Goal: Find contact information: Find contact information

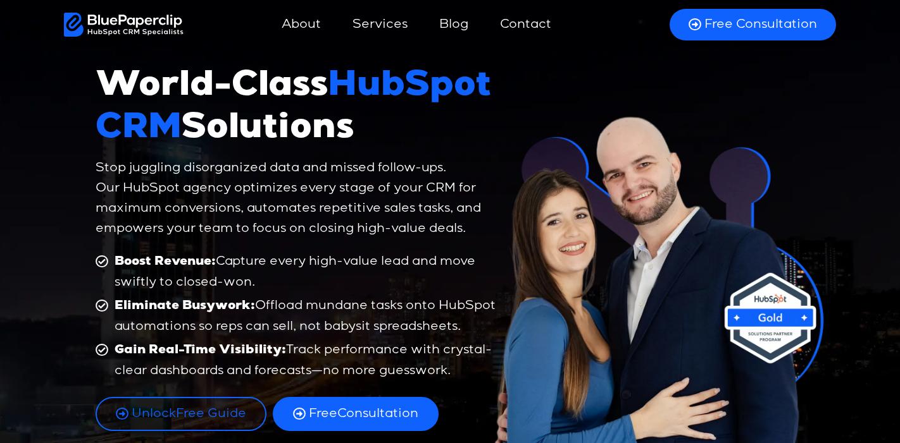
click at [533, 25] on link "Contact" at bounding box center [525, 24] width 77 height 30
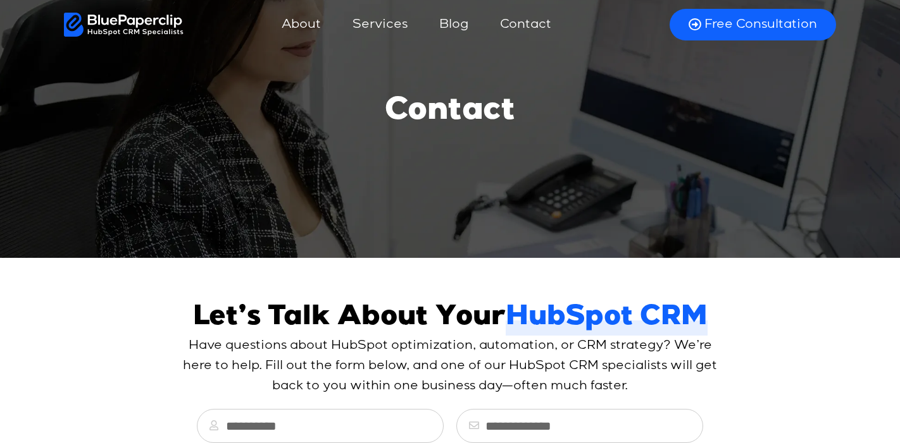
click at [750, 32] on span "Free Consultation" at bounding box center [760, 24] width 113 height 16
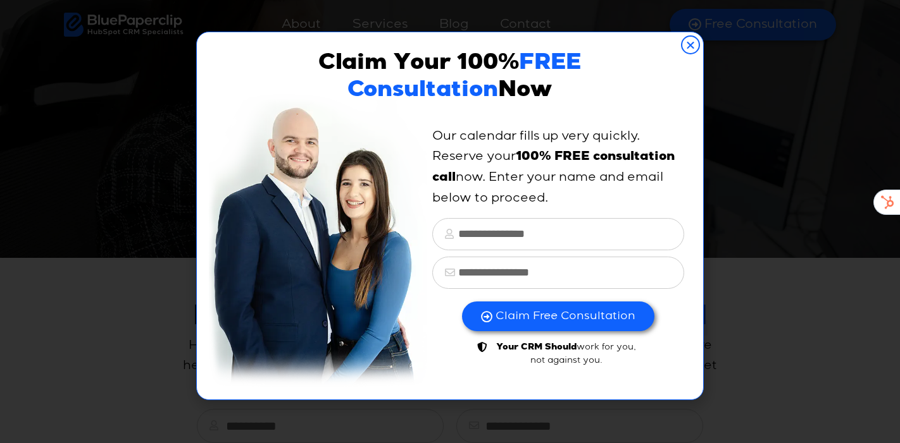
click at [686, 40] on icon "Close" at bounding box center [690, 44] width 19 height 19
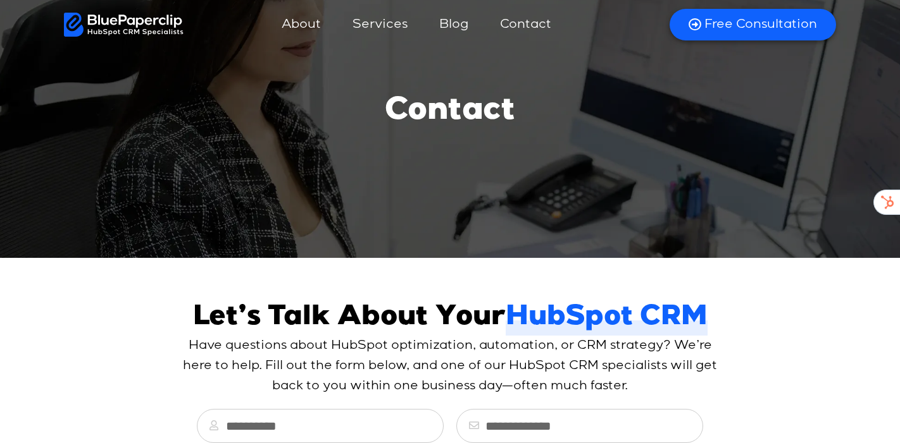
click at [104, 28] on img at bounding box center [124, 25] width 120 height 24
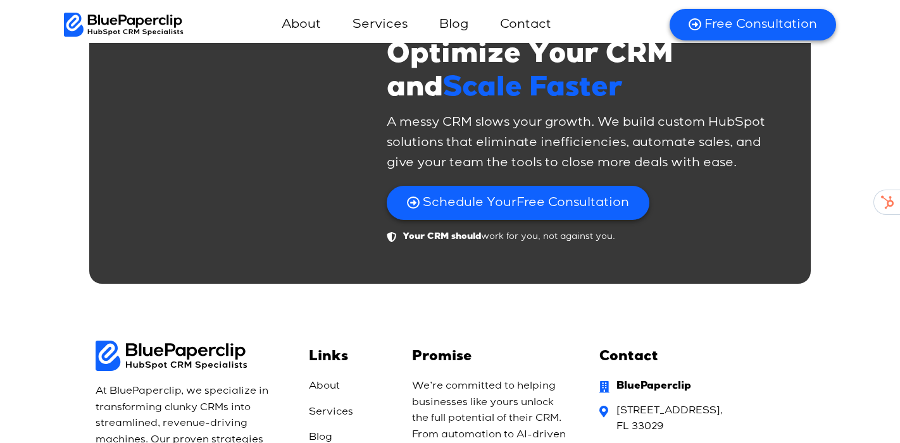
scroll to position [8933, 0]
